Goal: Task Accomplishment & Management: Complete application form

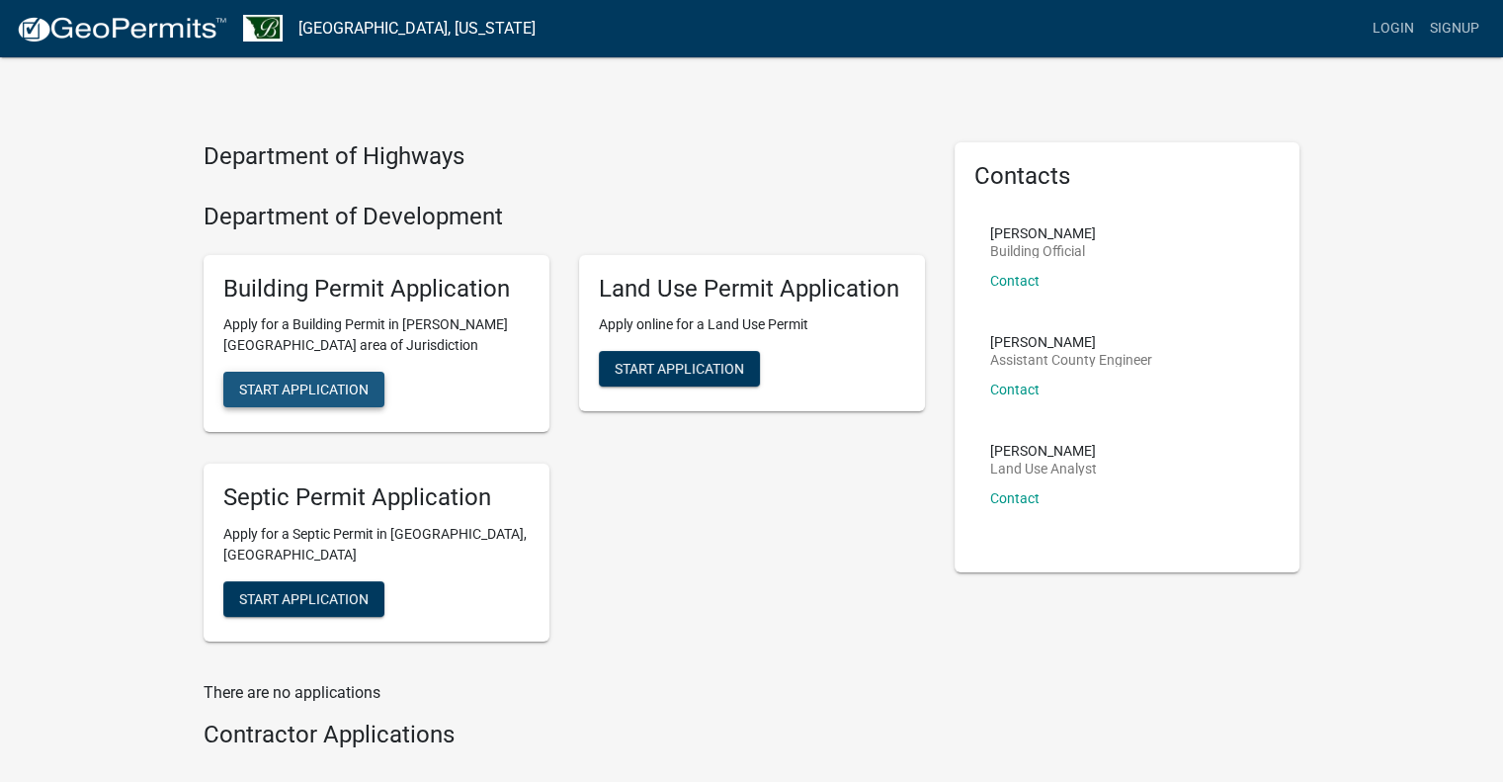
click at [332, 382] on span "Start Application" at bounding box center [303, 390] width 129 height 16
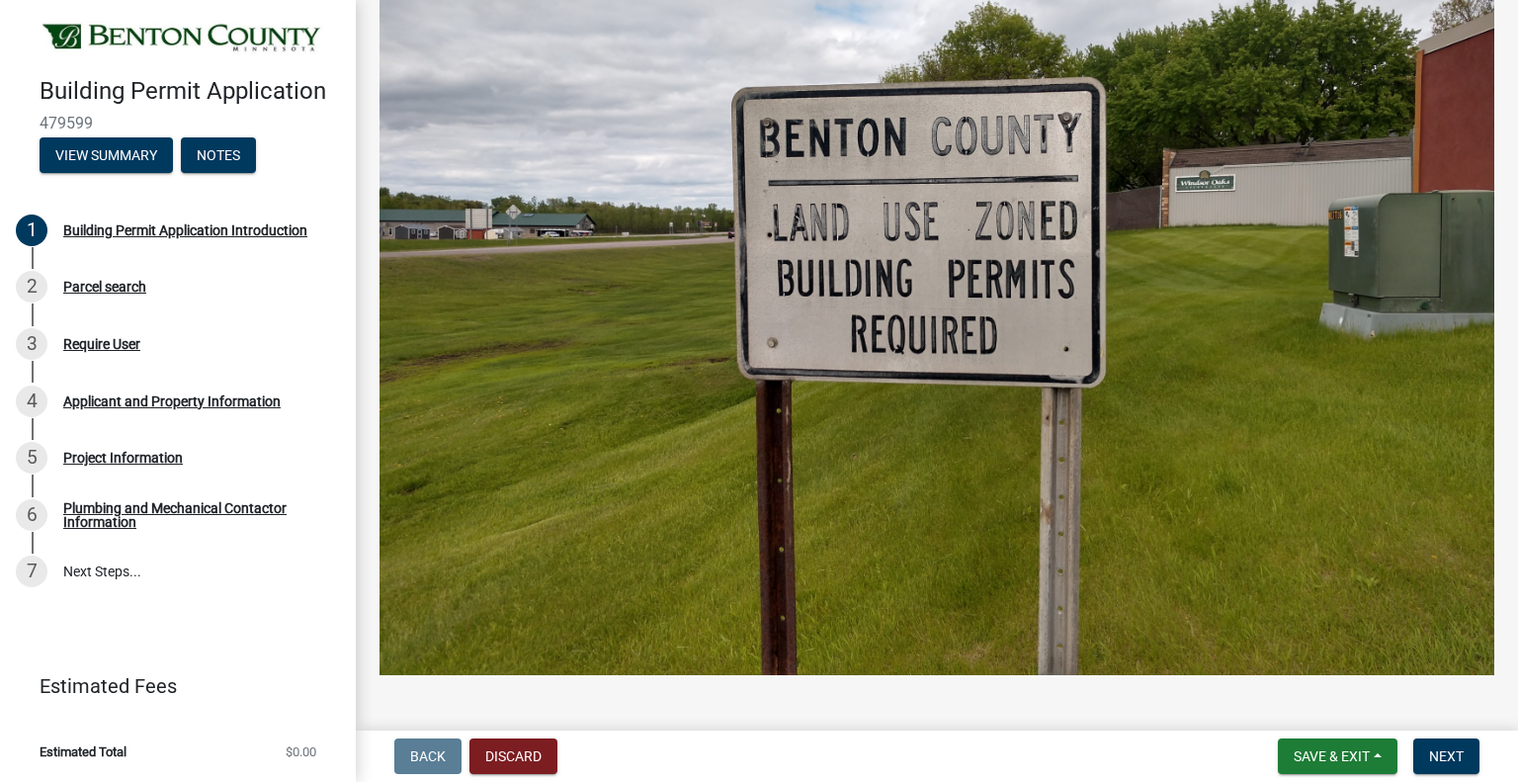
scroll to position [746, 0]
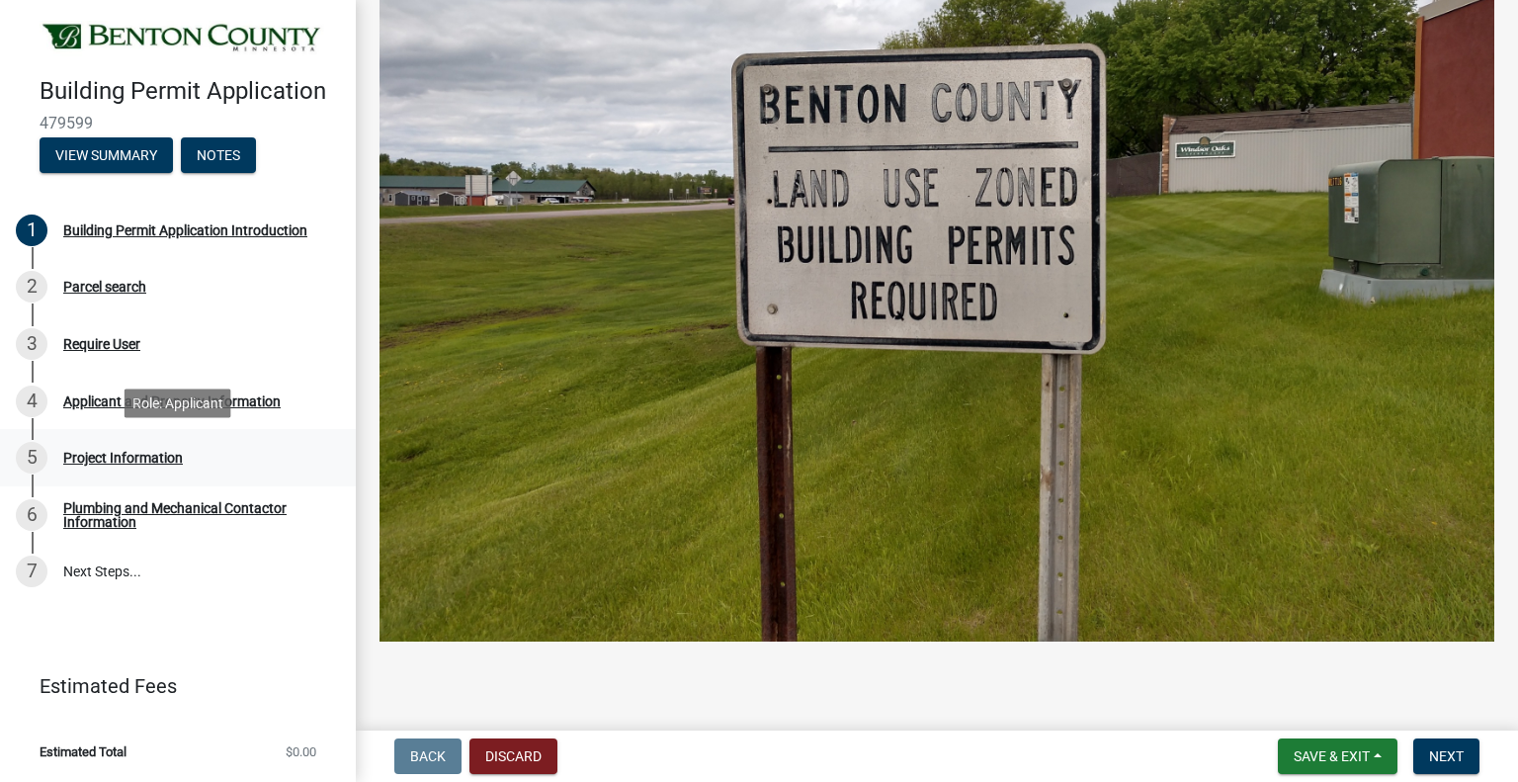
click at [99, 454] on div "Project Information" at bounding box center [123, 458] width 120 height 14
drag, startPoint x: 108, startPoint y: 462, endPoint x: 99, endPoint y: 437, distance: 26.3
click at [99, 437] on link "5 Project Information" at bounding box center [178, 457] width 356 height 57
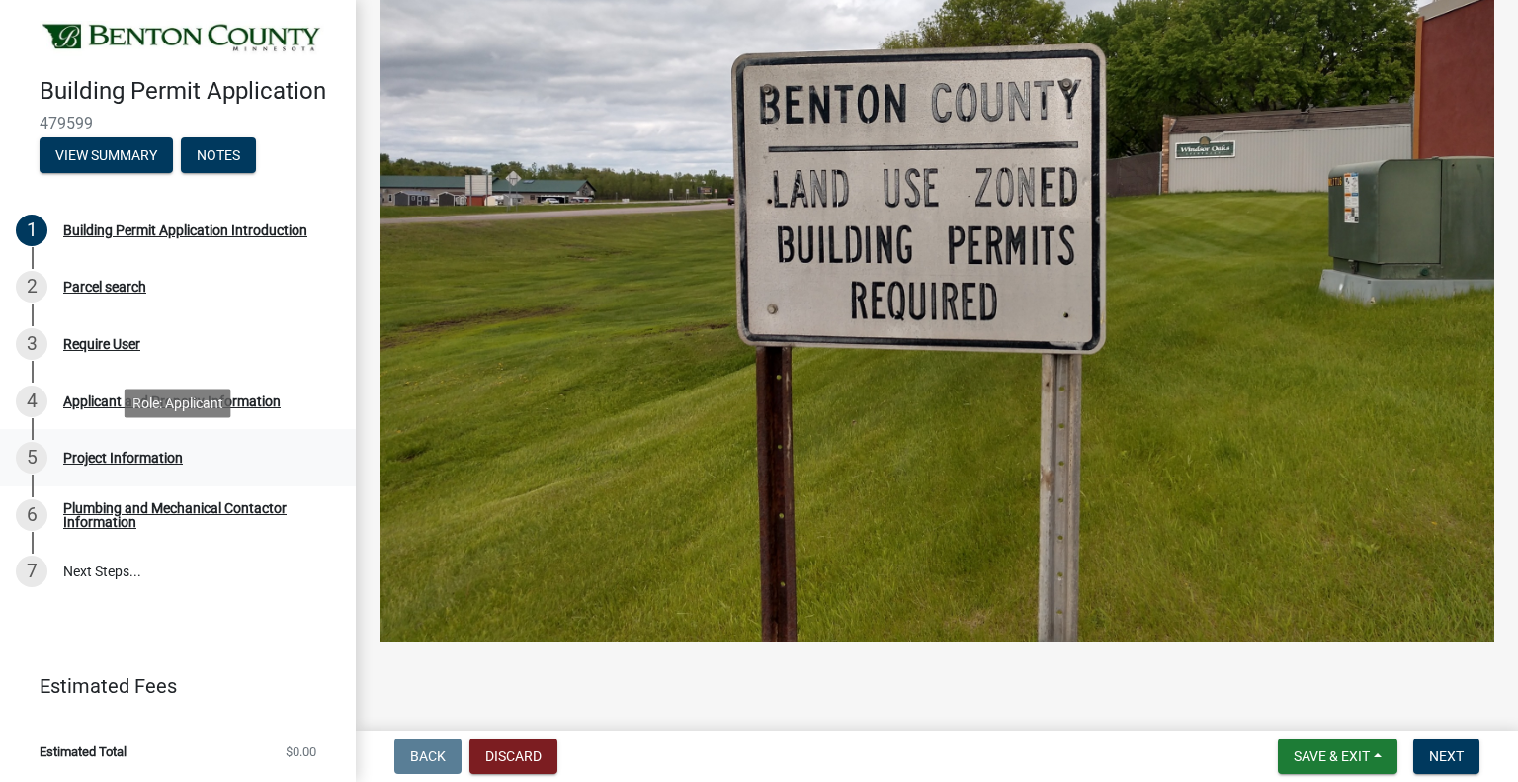
click at [128, 451] on div "Project Information" at bounding box center [123, 458] width 120 height 14
click at [154, 226] on div "Building Permit Application Introduction" at bounding box center [185, 230] width 244 height 14
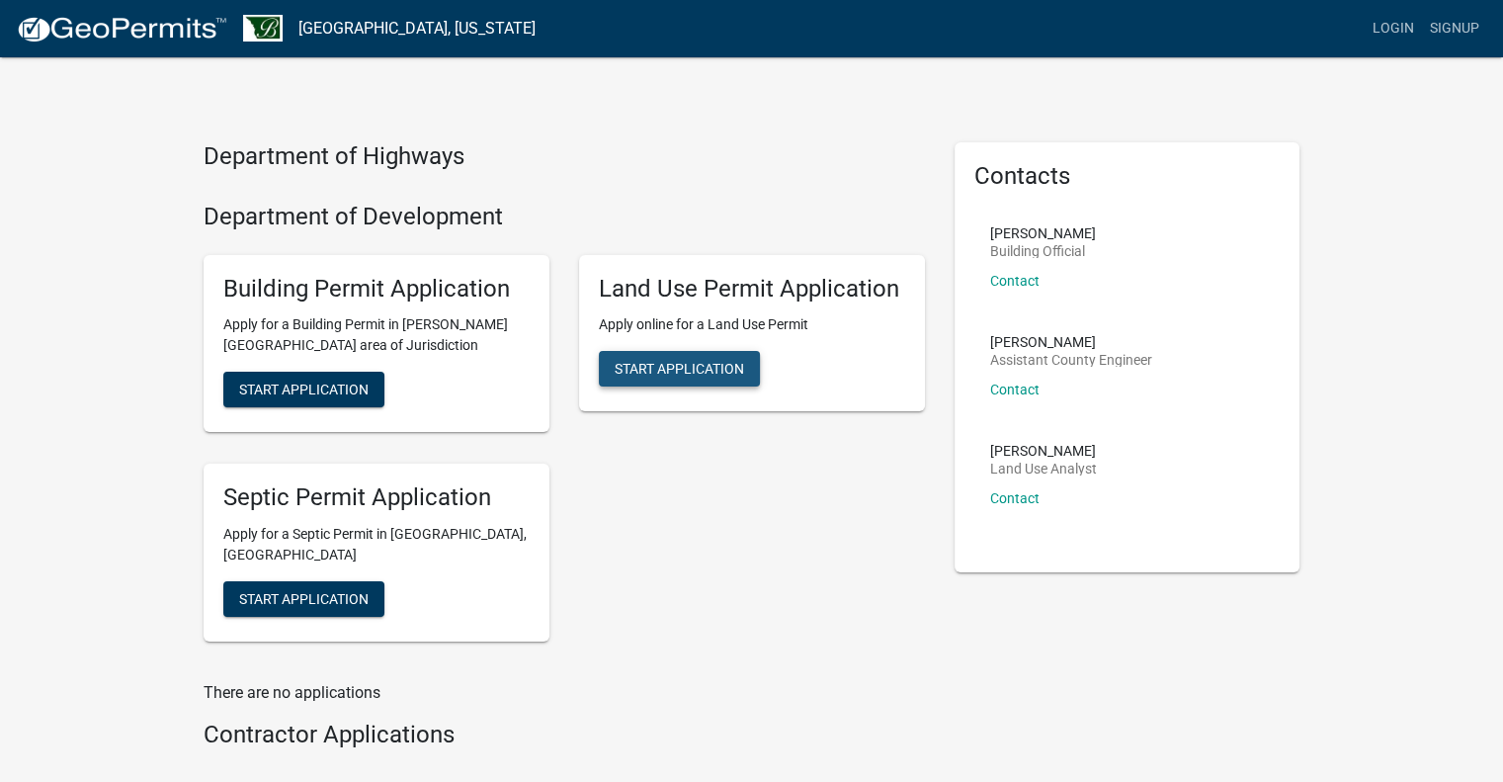
click at [664, 378] on button "Start Application" at bounding box center [679, 369] width 161 height 36
